Goal: Information Seeking & Learning: Check status

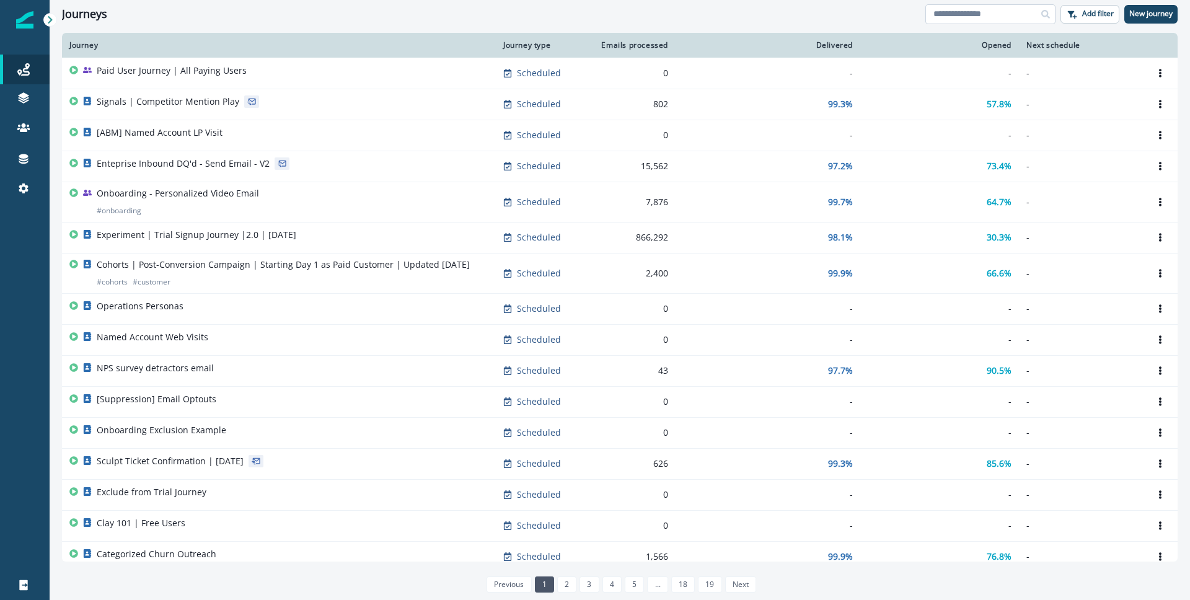
click at [953, 16] on input at bounding box center [990, 14] width 130 height 20
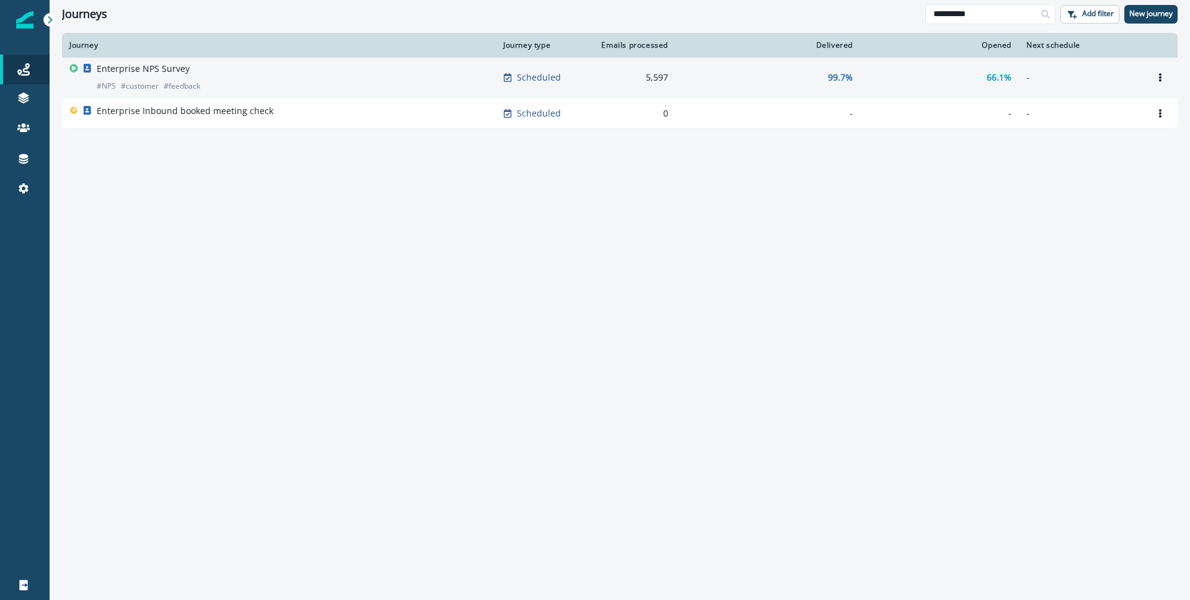
type input "**********"
click at [245, 69] on div "Enterprise NPS Survey # NPS # customer # feedback" at bounding box center [278, 78] width 419 height 30
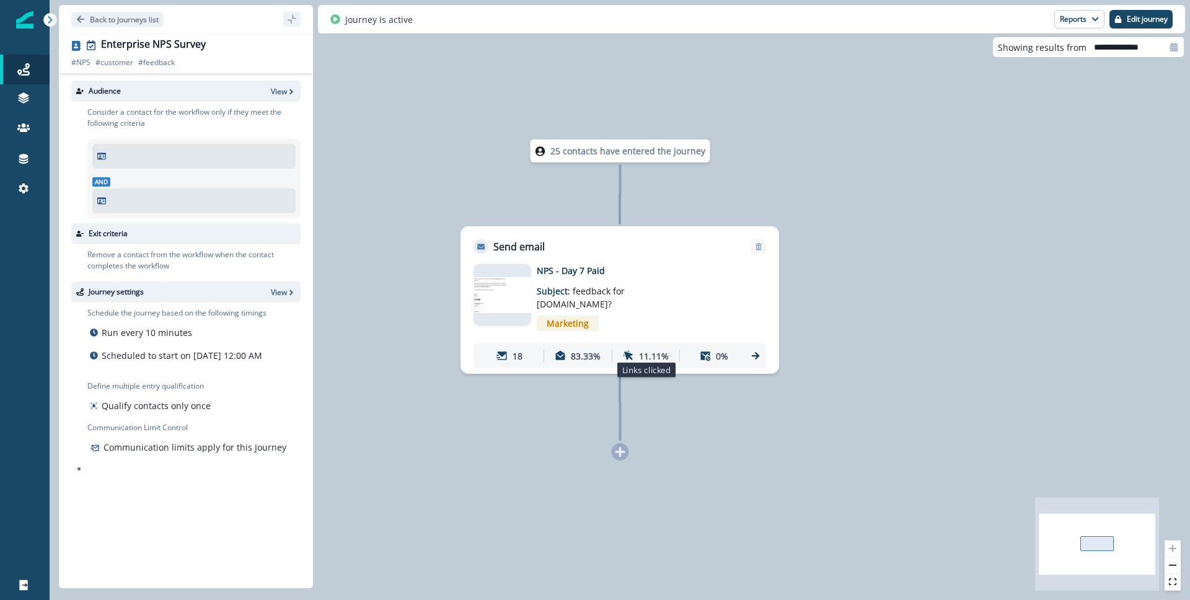
click at [649, 351] on p "11.11%" at bounding box center [654, 356] width 30 height 13
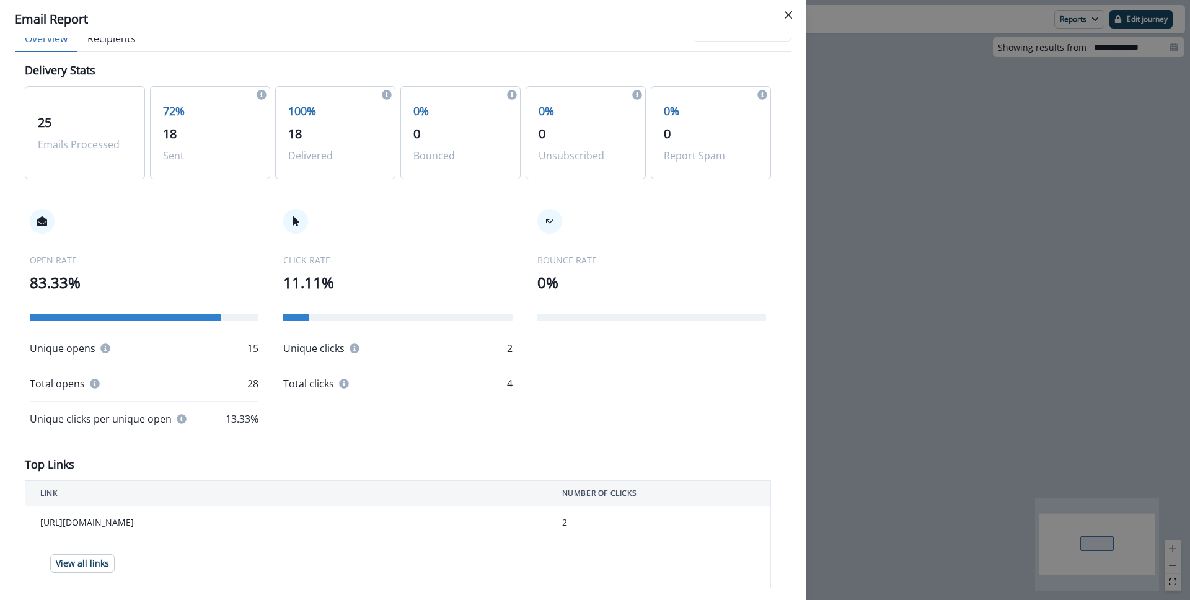
scroll to position [59, 0]
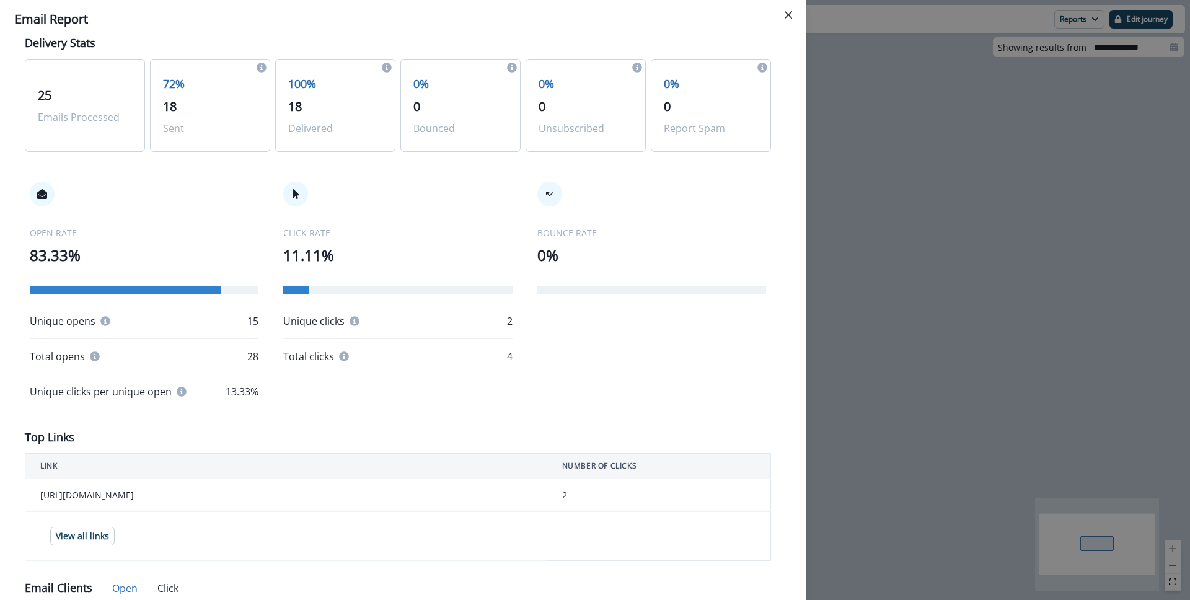
drag, startPoint x: 218, startPoint y: 496, endPoint x: 30, endPoint y: 501, distance: 187.8
click at [30, 501] on td "[URL][DOMAIN_NAME]" at bounding box center [286, 495] width 522 height 33
click at [33, 499] on td "[URL][DOMAIN_NAME]" at bounding box center [286, 495] width 522 height 33
drag, startPoint x: 237, startPoint y: 493, endPoint x: 34, endPoint y: 491, distance: 203.3
click at [34, 491] on td "[URL][DOMAIN_NAME]" at bounding box center [286, 495] width 522 height 33
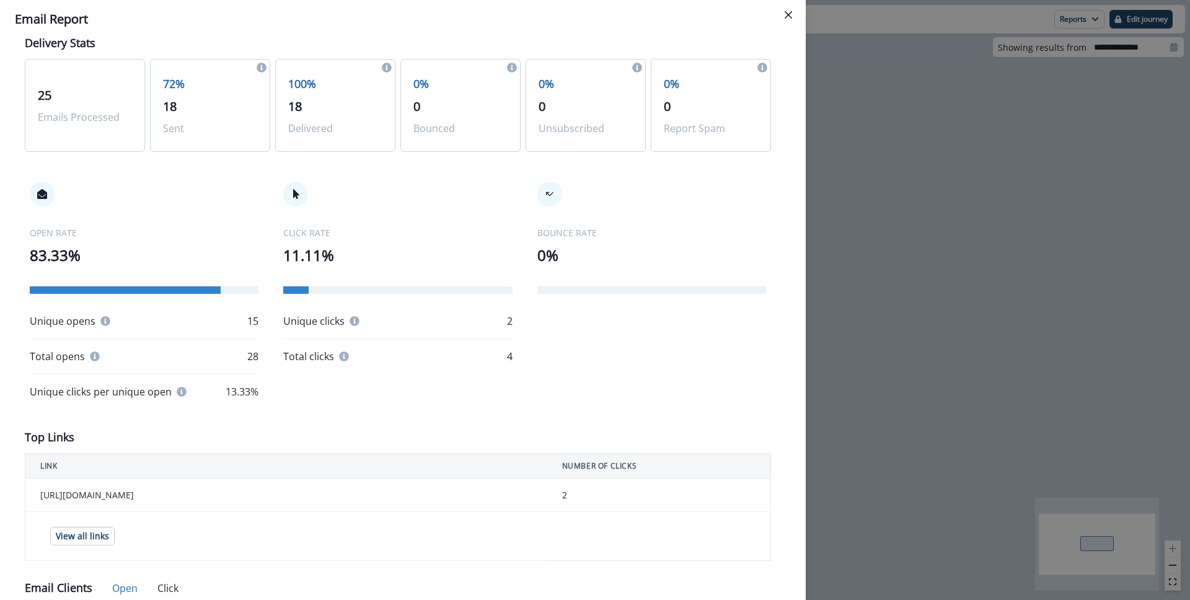
copy td "[URL][DOMAIN_NAME]"
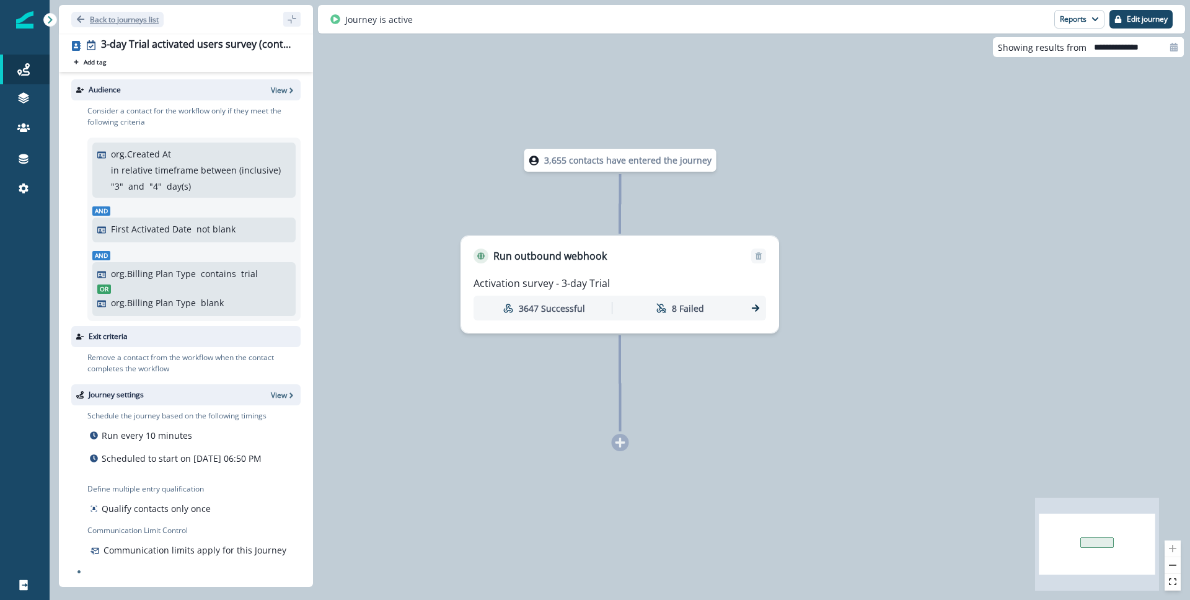
click at [134, 20] on p "Back to journeys list" at bounding box center [124, 19] width 69 height 11
